Goal: Check status: Check status

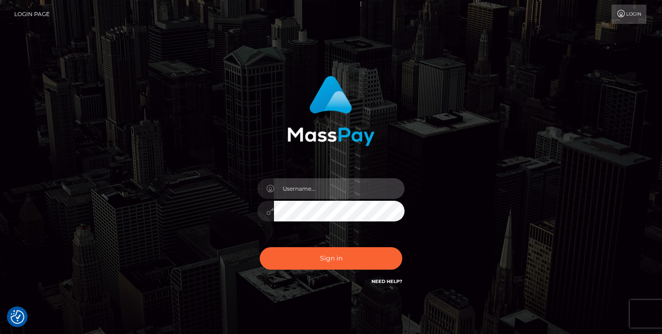
type input "jeremyfeist"
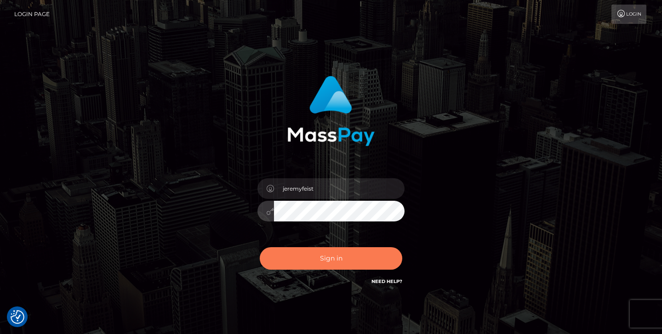
click at [313, 265] on button "Sign in" at bounding box center [331, 259] width 143 height 23
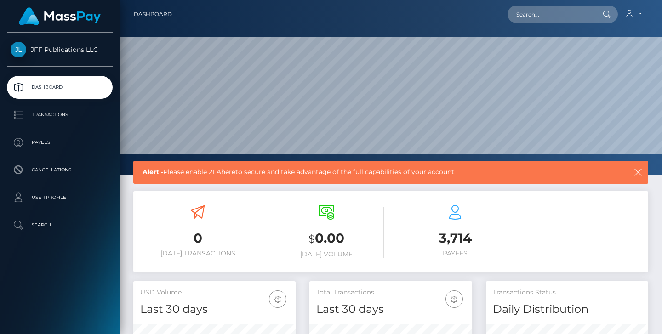
scroll to position [162, 163]
click at [45, 109] on p "Transactions" at bounding box center [60, 115] width 98 height 14
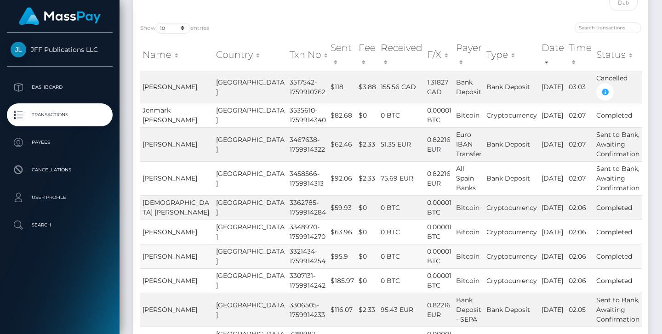
scroll to position [85, 0]
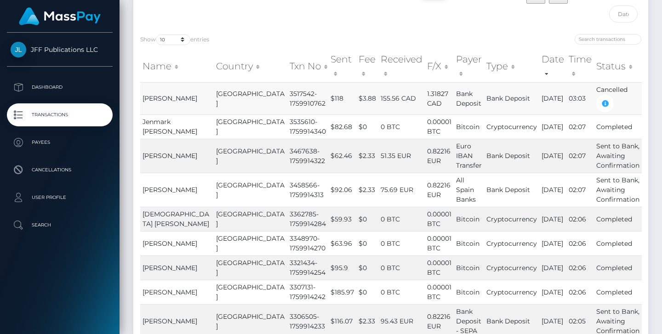
click at [288, 82] on td "3517542-1759910762" at bounding box center [308, 98] width 41 height 32
copy td "3517542"
